Goal: Navigation & Orientation: Find specific page/section

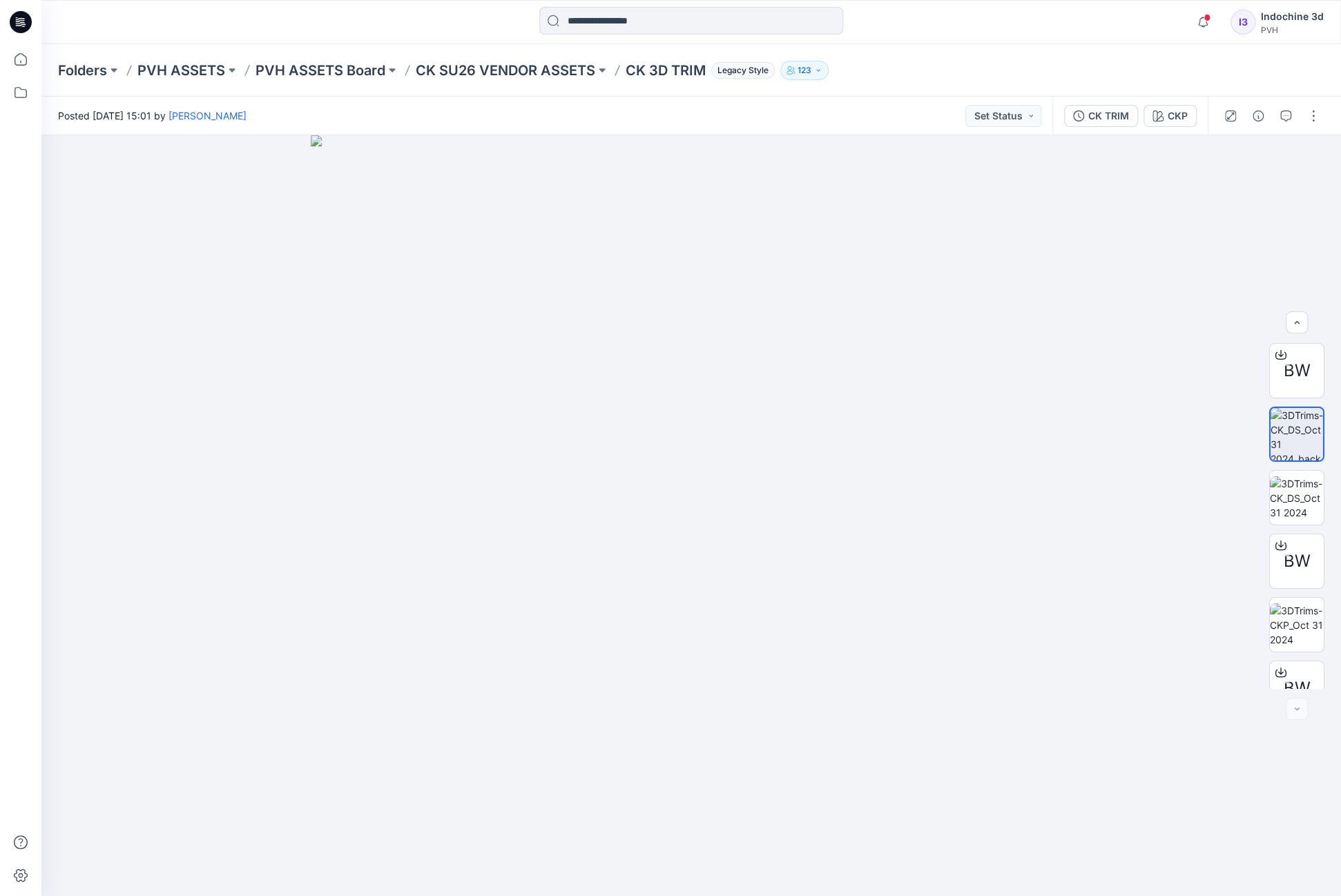
scroll to position [472, 0]
click at [80, 67] on p "Folders" at bounding box center [83, 70] width 49 height 19
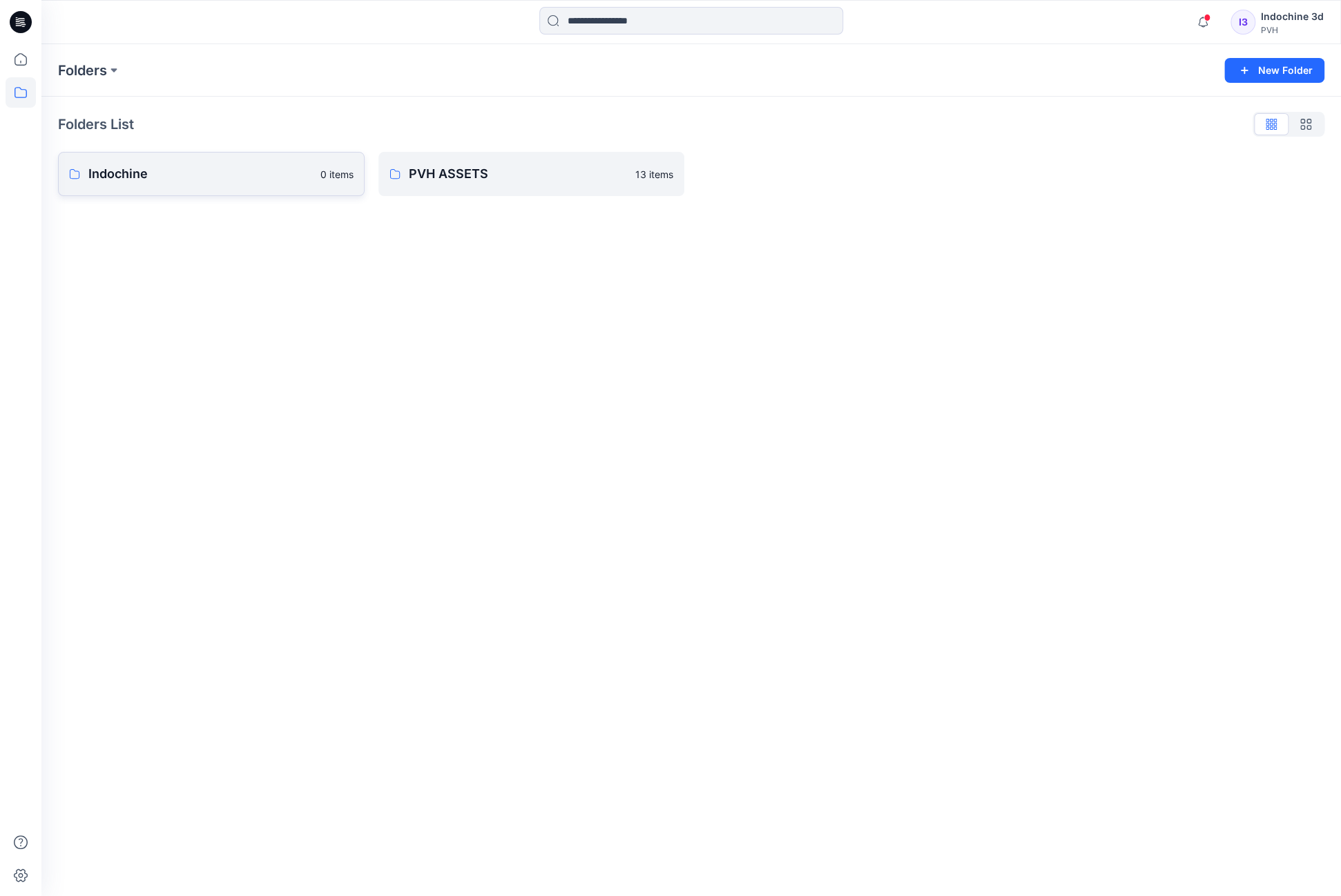
click at [209, 183] on link "Indochine 0 items" at bounding box center [211, 174] width 306 height 44
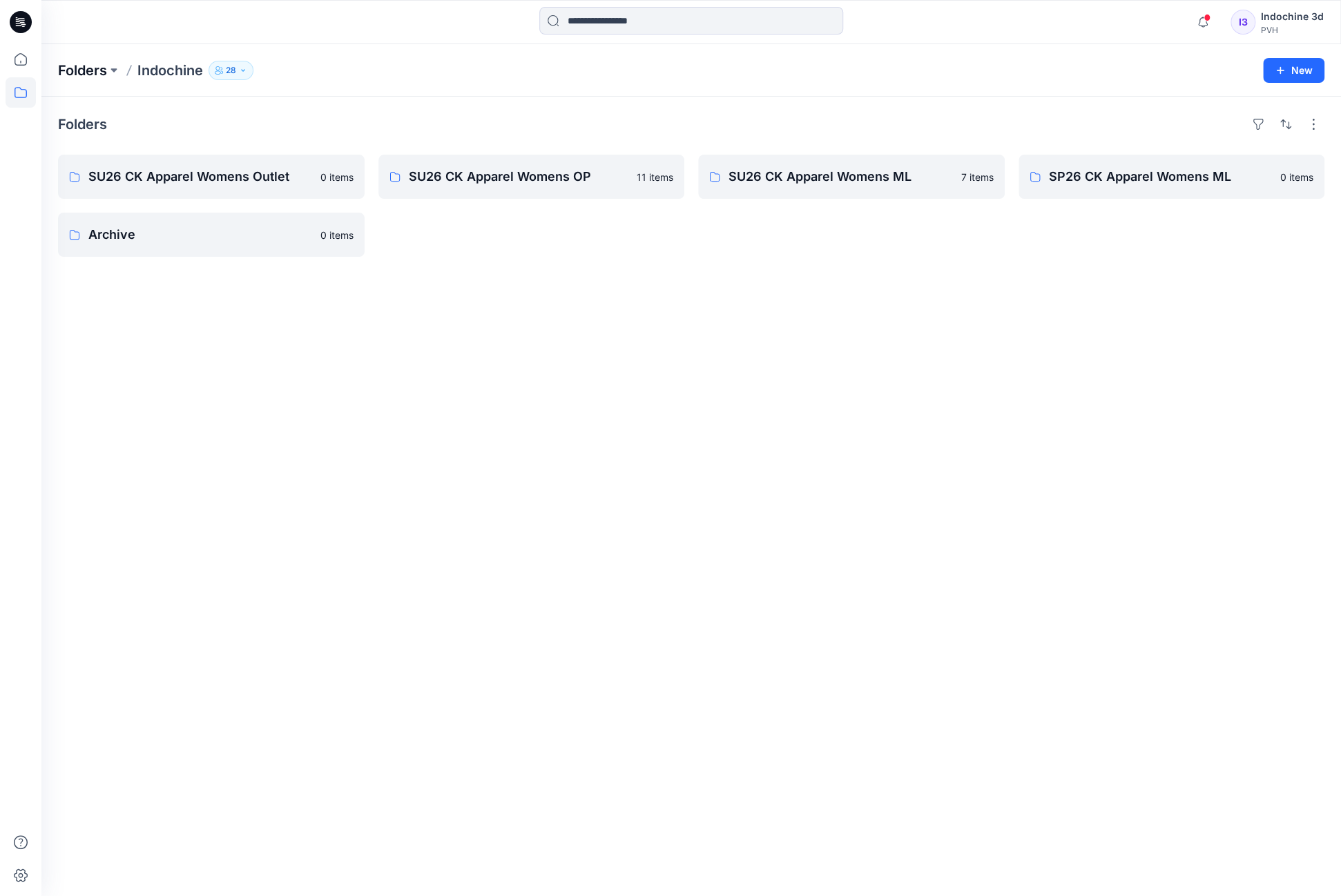
click at [99, 67] on p "Folders" at bounding box center [83, 70] width 49 height 19
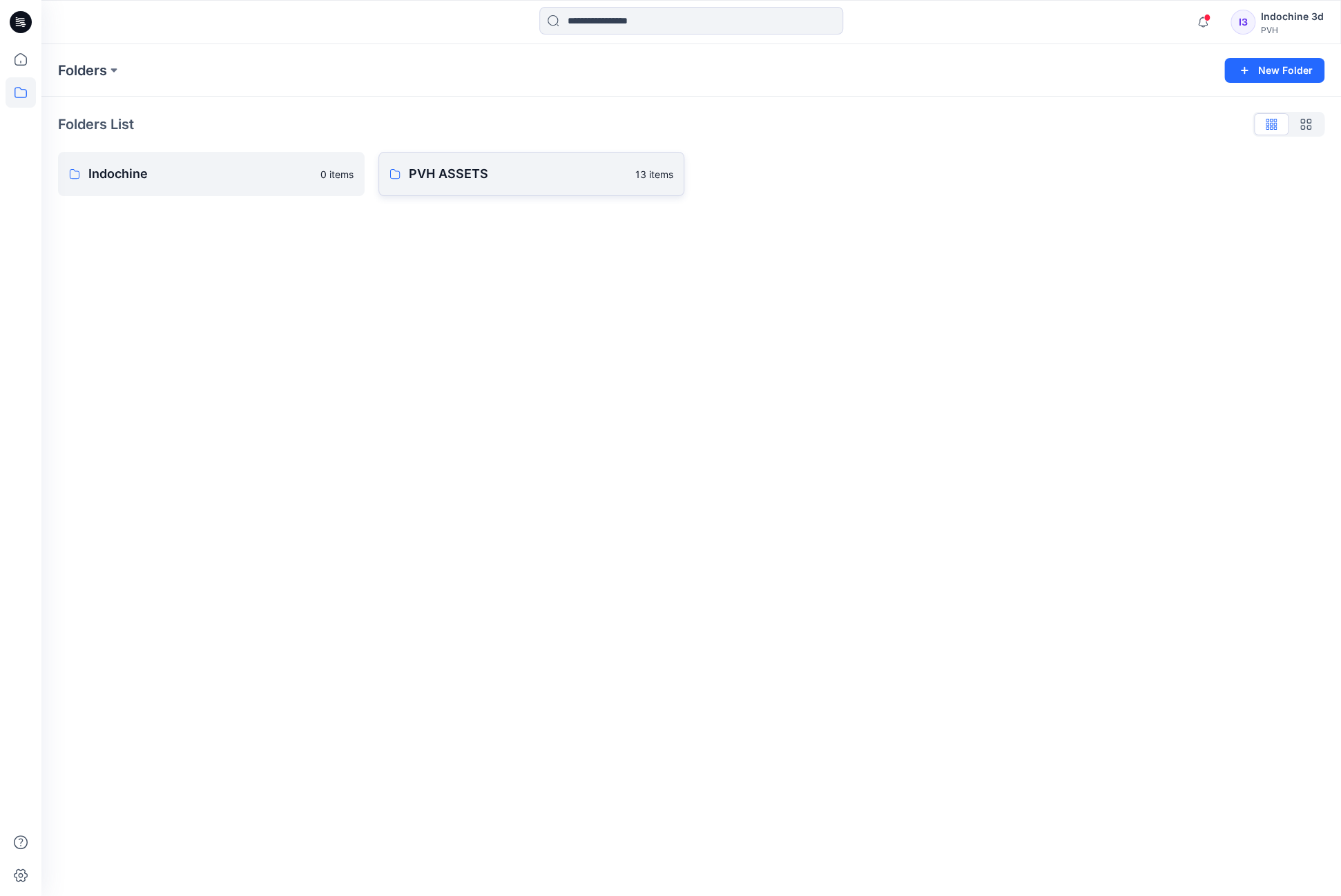
click at [500, 183] on p "PVH ASSETS" at bounding box center [518, 173] width 219 height 19
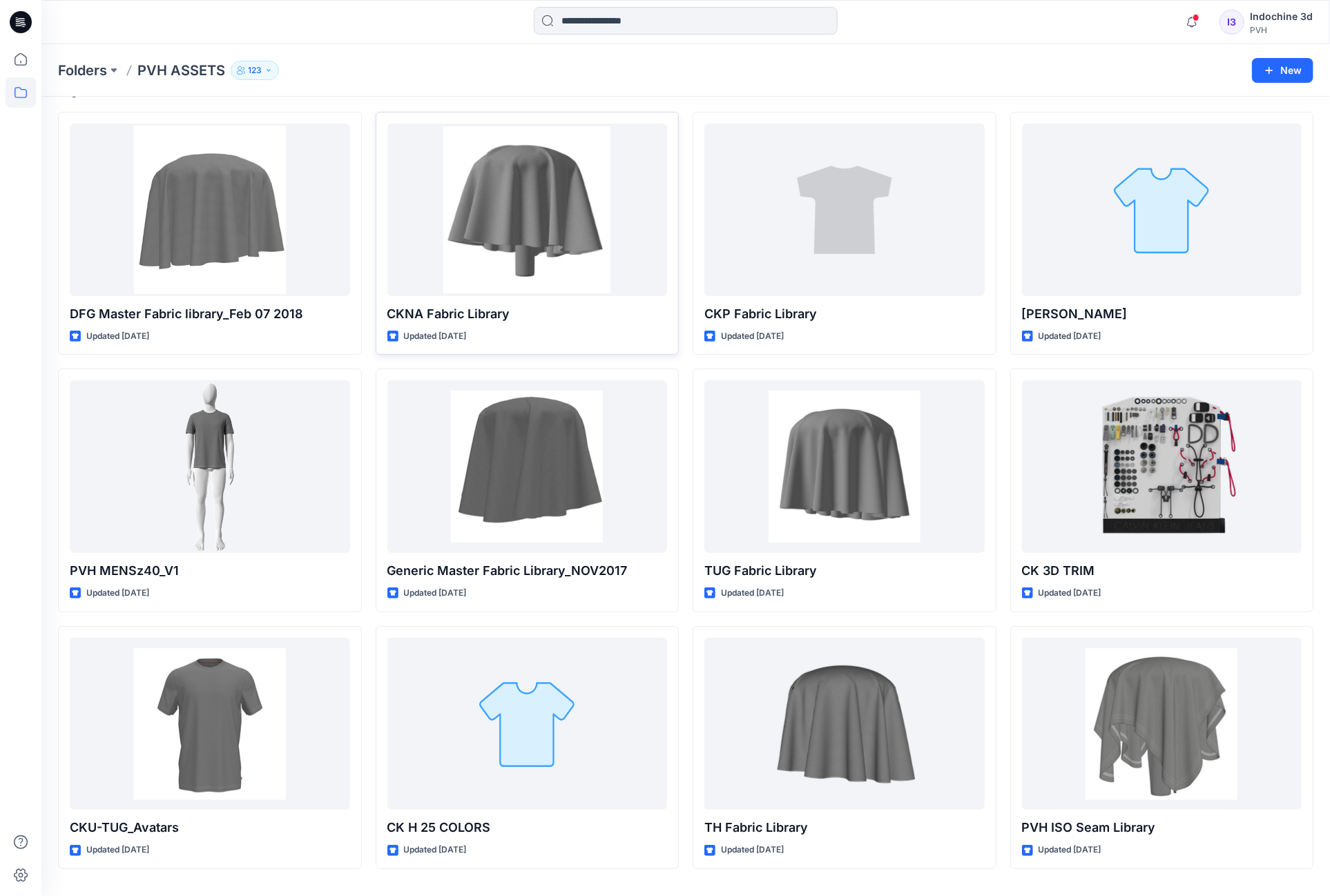
scroll to position [178, 0]
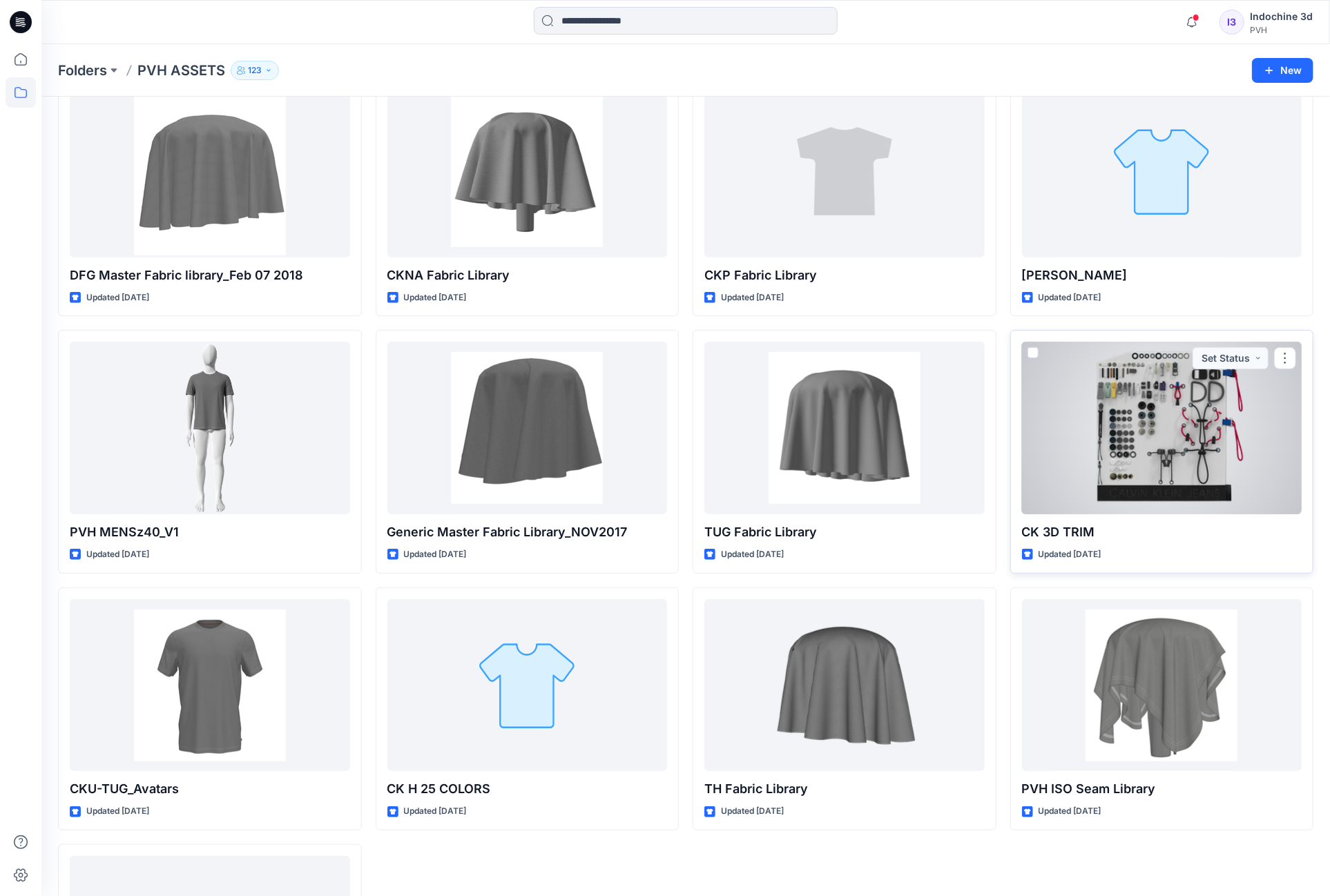
click at [1147, 448] on div at bounding box center [1161, 427] width 280 height 172
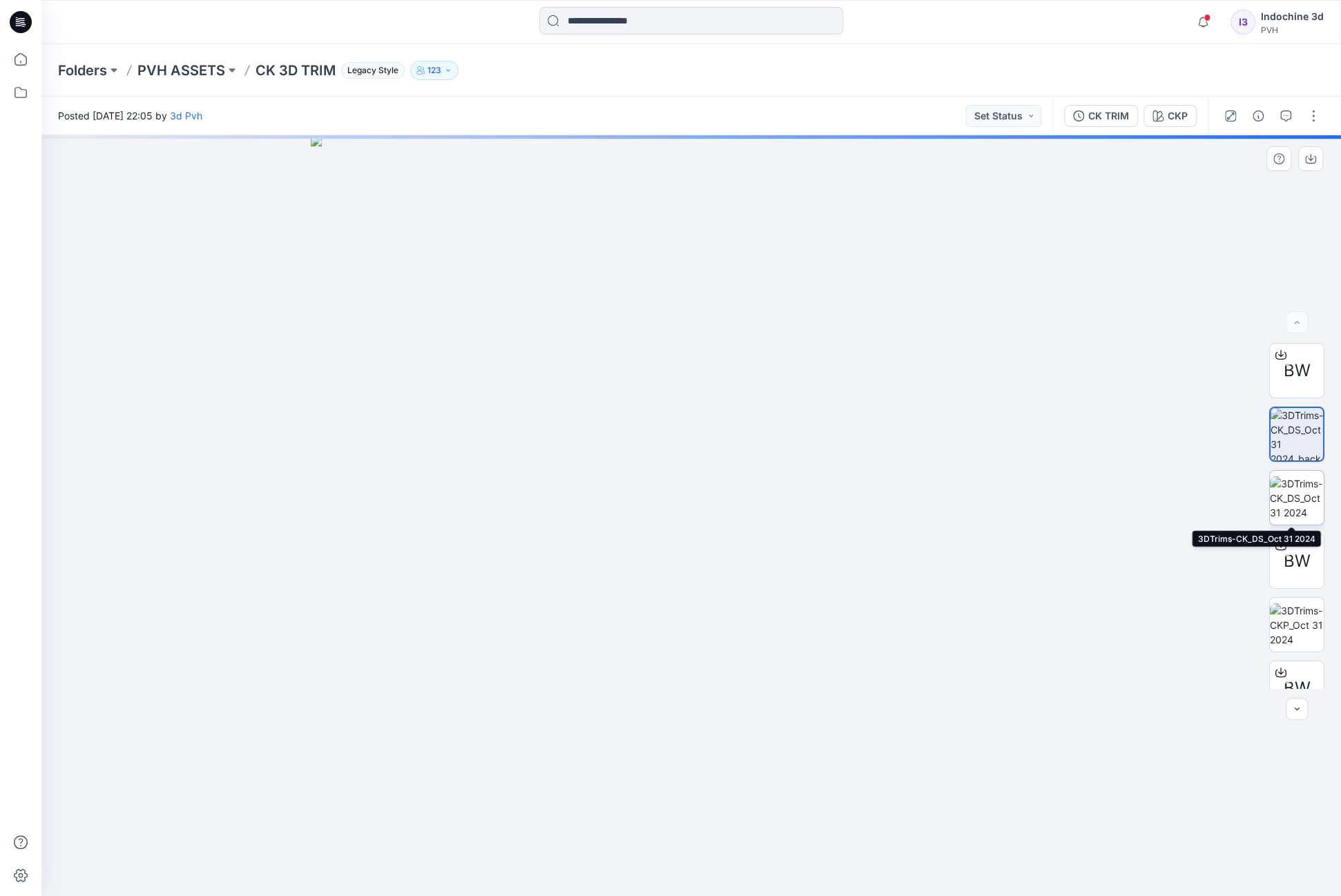
click at [1304, 502] on img at bounding box center [1296, 499] width 54 height 44
